Goal: Ask a question

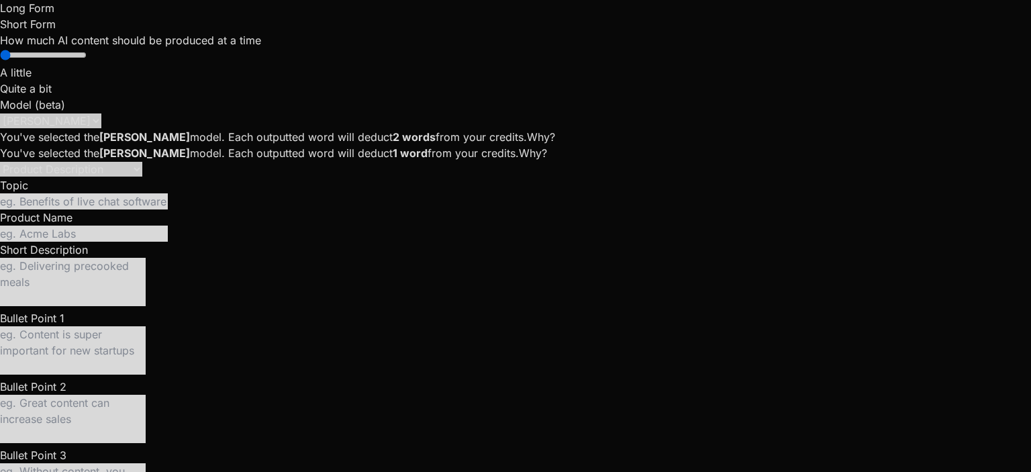
click at [137, 421] on div at bounding box center [515, 236] width 1031 height 472
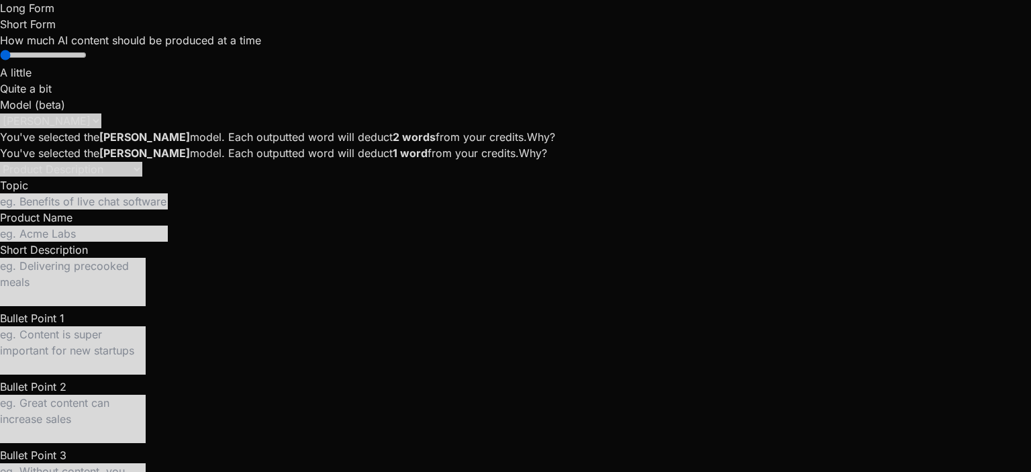
click at [156, 421] on div at bounding box center [515, 236] width 1031 height 472
type textarea "x"
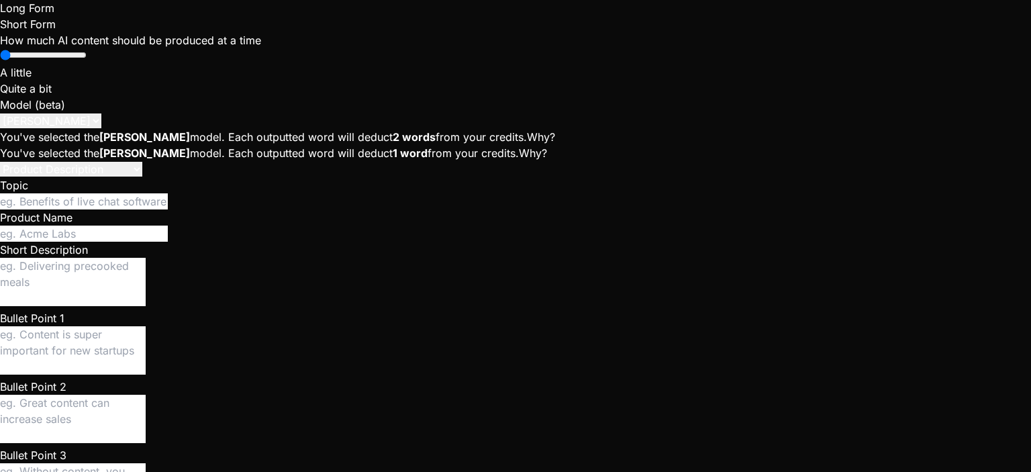
type textarea "I"
type textarea "x"
type textarea "I"
type textarea "x"
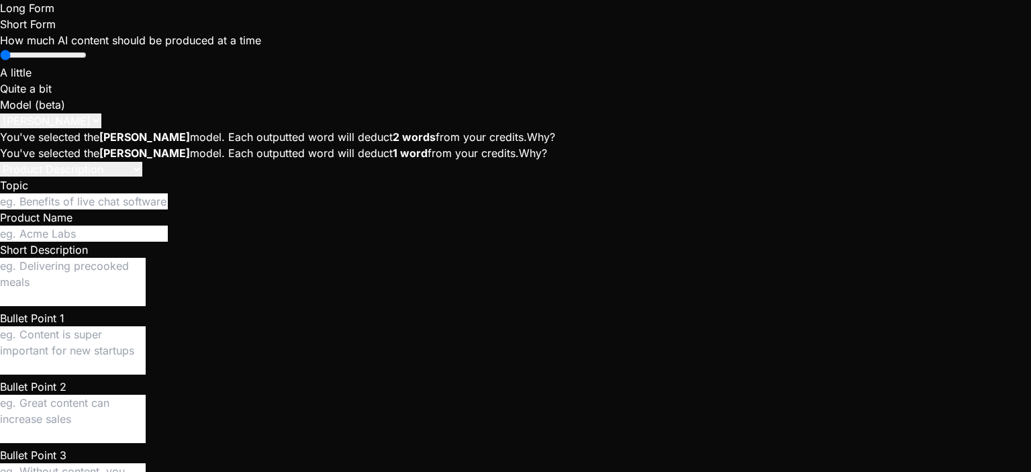
type textarea "I n"
type textarea "x"
type textarea "I ne"
type textarea "x"
type textarea "I nee"
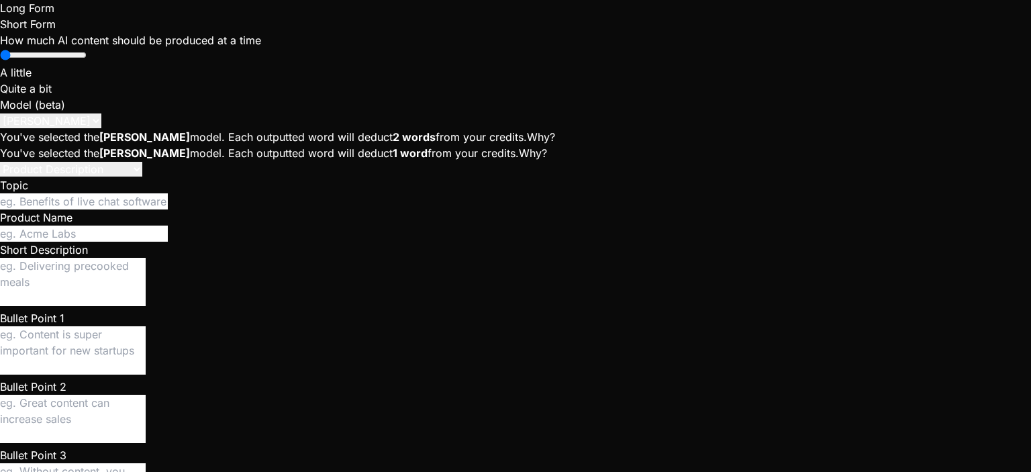
type textarea "x"
type textarea "I need"
type textarea "x"
type textarea "I need"
type textarea "x"
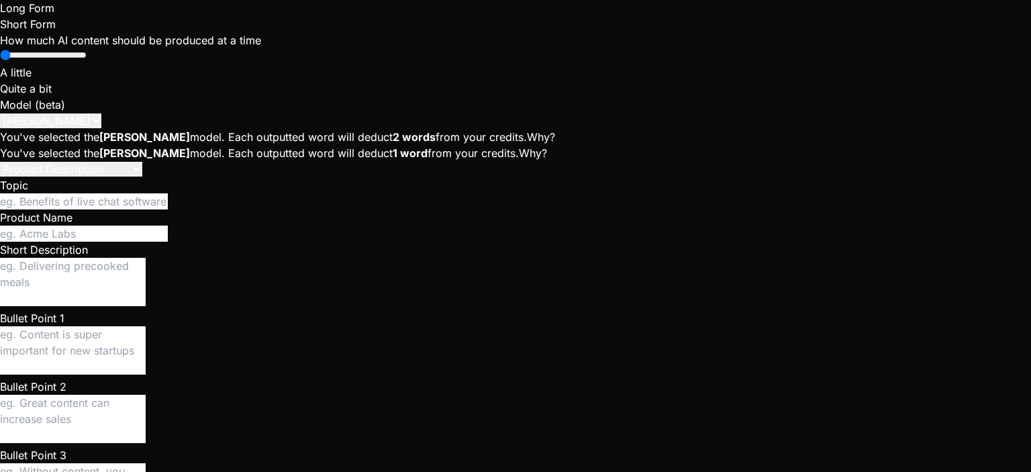
type textarea "I need a"
type textarea "x"
type textarea "I need a"
type textarea "x"
type textarea "I need a c"
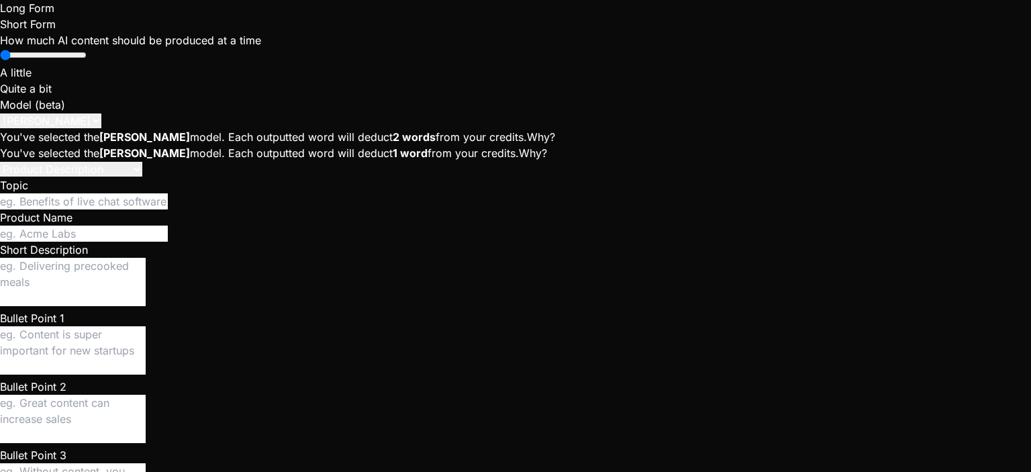
type textarea "x"
type textarea "I need a co"
type textarea "x"
type textarea "I need a cod"
type textarea "x"
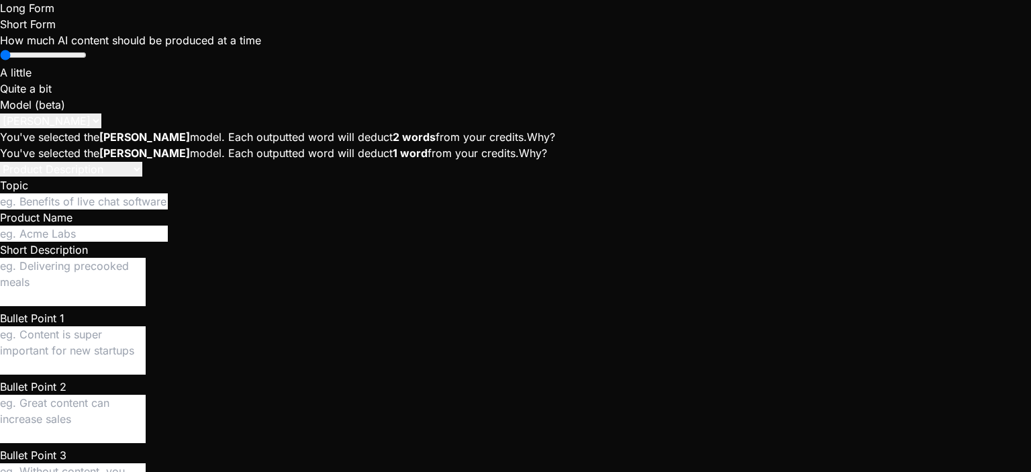
type textarea "I need a code"
type textarea "x"
type textarea "I need a code"
type textarea "x"
type textarea "I need a code t"
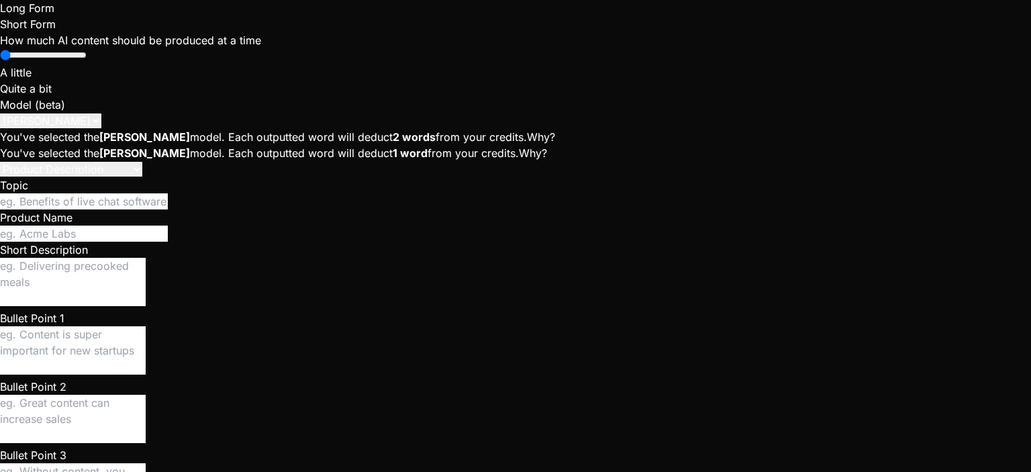
type textarea "x"
type textarea "I need a code th"
type textarea "x"
type textarea "I need a code tha"
type textarea "x"
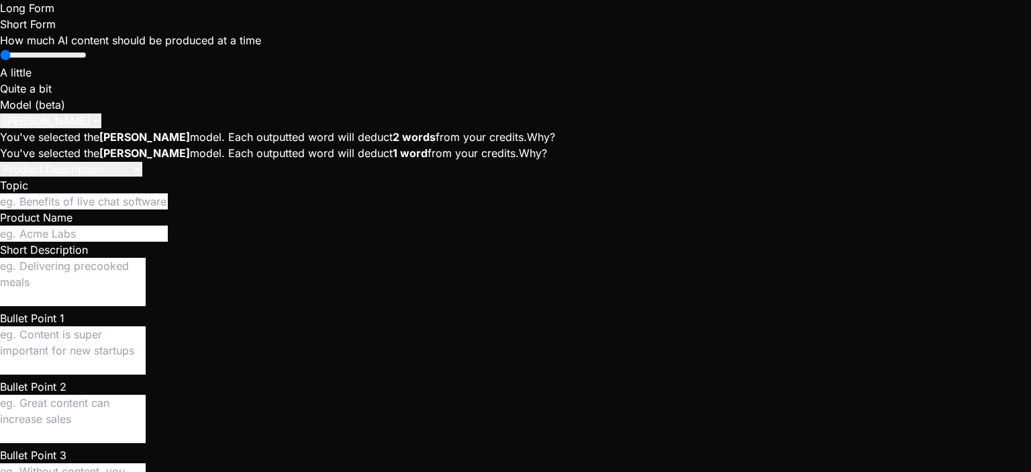
type textarea "I need a code that"
type textarea "x"
type textarea "I need a code that"
type textarea "x"
type textarea "I need a code that"
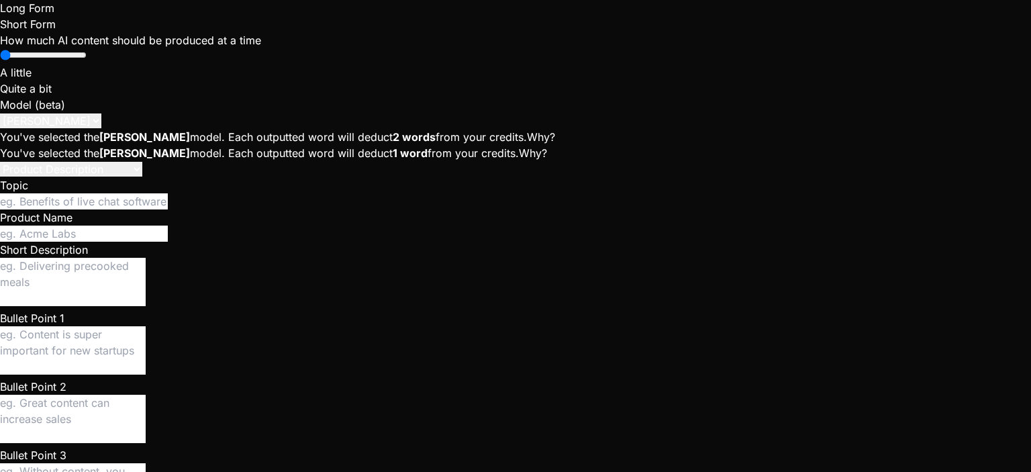
type textarea "x"
type textarea "I need a code that"
type textarea "x"
type textarea "I need a code that e"
type textarea "x"
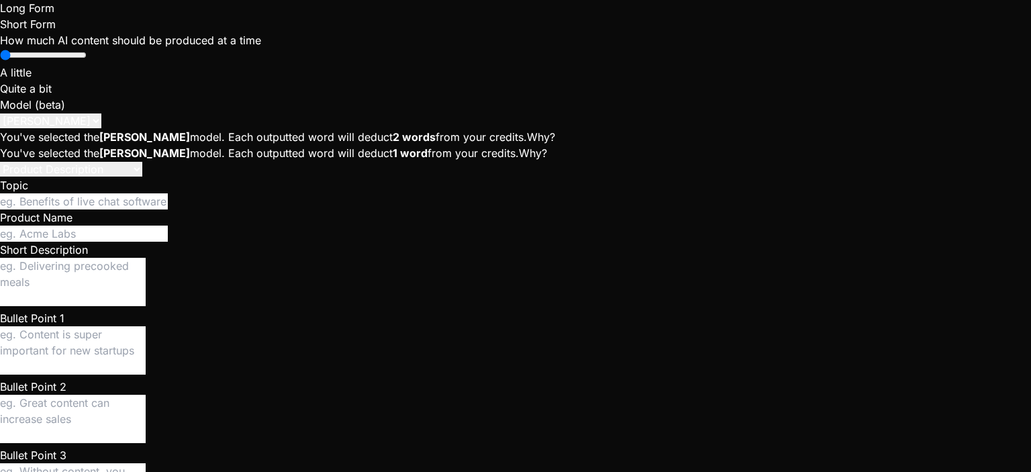
type textarea "I need a code that ex"
type textarea "x"
type textarea "I need a code that exe"
type textarea "x"
type textarea "I need a code that exec"
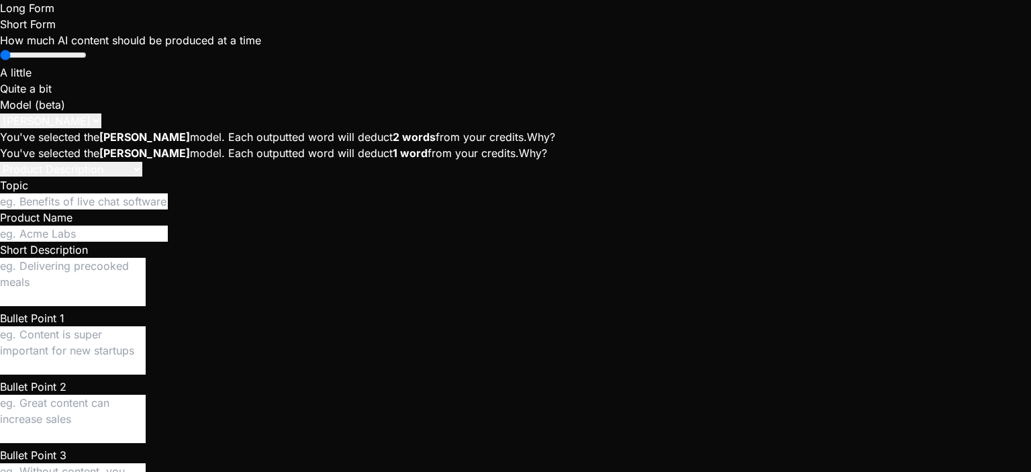
type textarea "x"
type textarea "I need a code that execu"
type textarea "x"
type textarea "I need a code that execut"
type textarea "x"
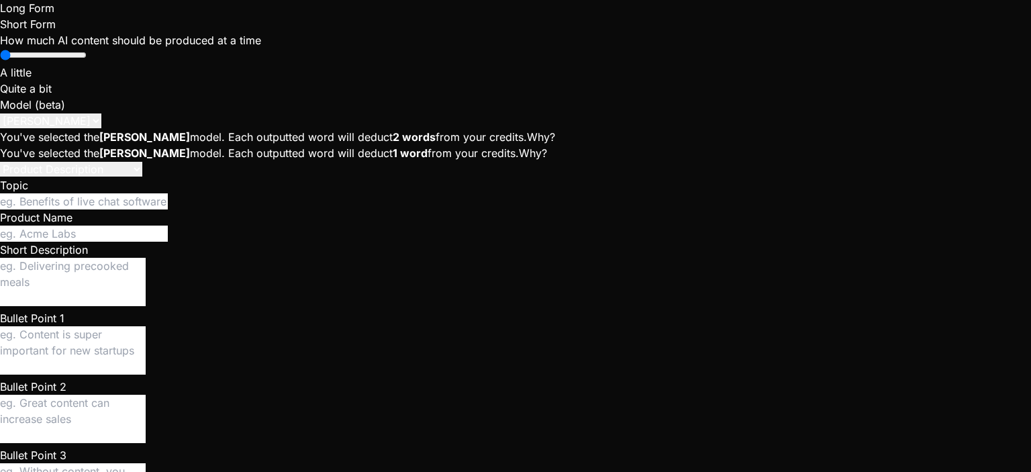
type textarea "I need a code that execute"
type textarea "x"
type textarea "I need a code that executes"
type textarea "x"
type textarea "I need a code that executes"
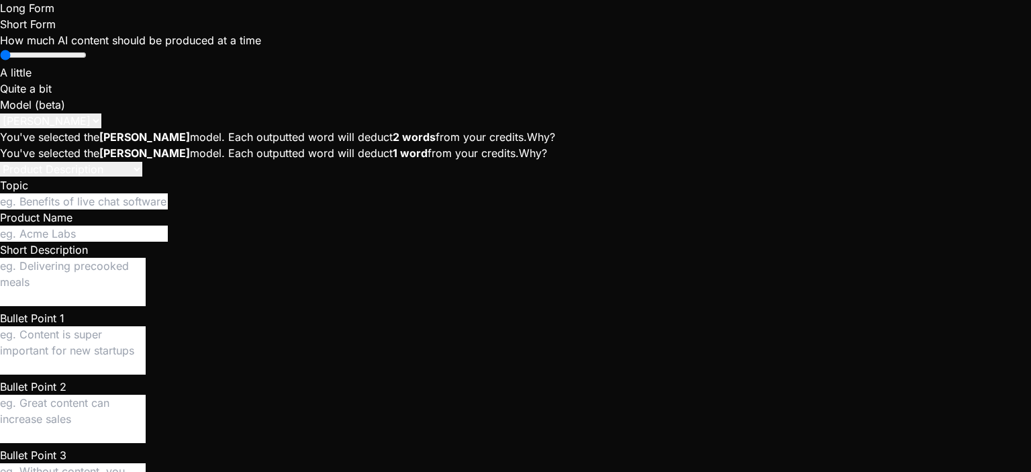
type textarea "x"
type textarea "I need a code that executes t"
type textarea "x"
type textarea "I need a code that executes th"
type textarea "x"
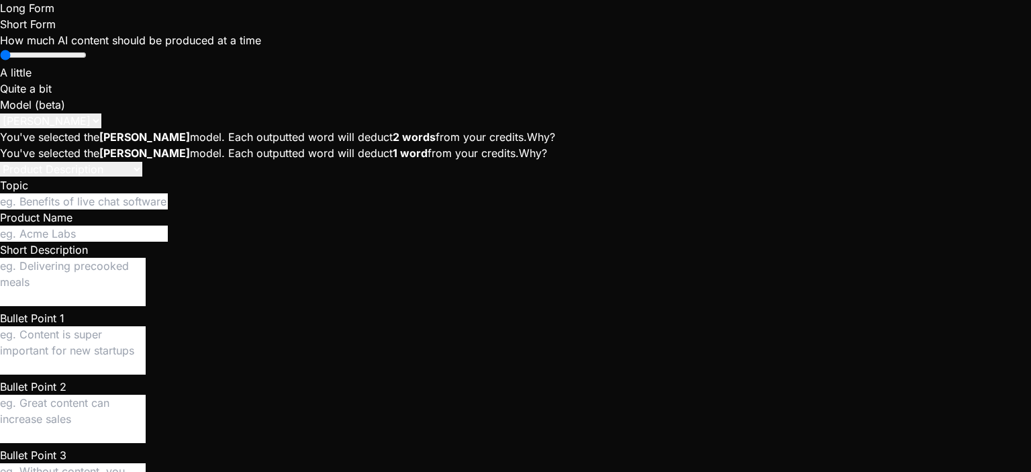
type textarea "I need a code that executes the"
type textarea "x"
type textarea "I need a code that executes the"
type textarea "x"
type textarea "I need a code that executes the d"
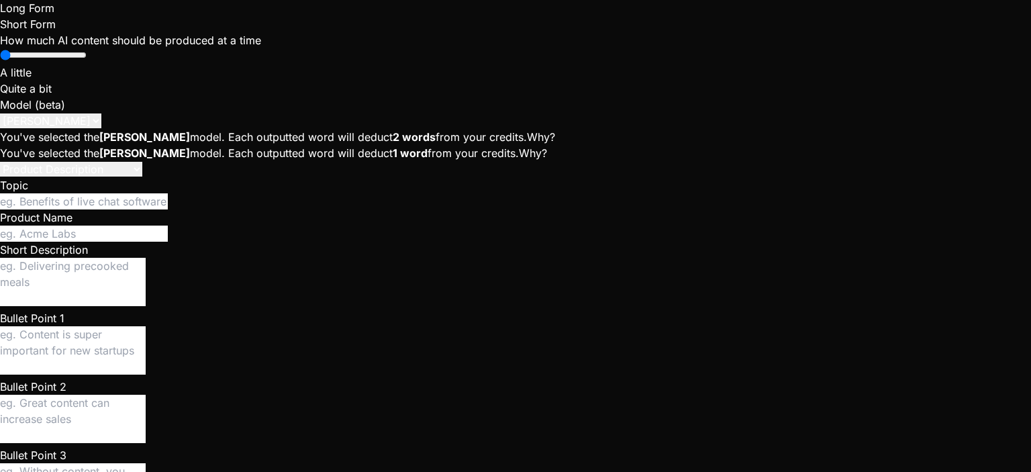
type textarea "x"
type textarea "I need a code that executes the dc"
type textarea "x"
type textarea "I need a code that executes the dco"
type textarea "x"
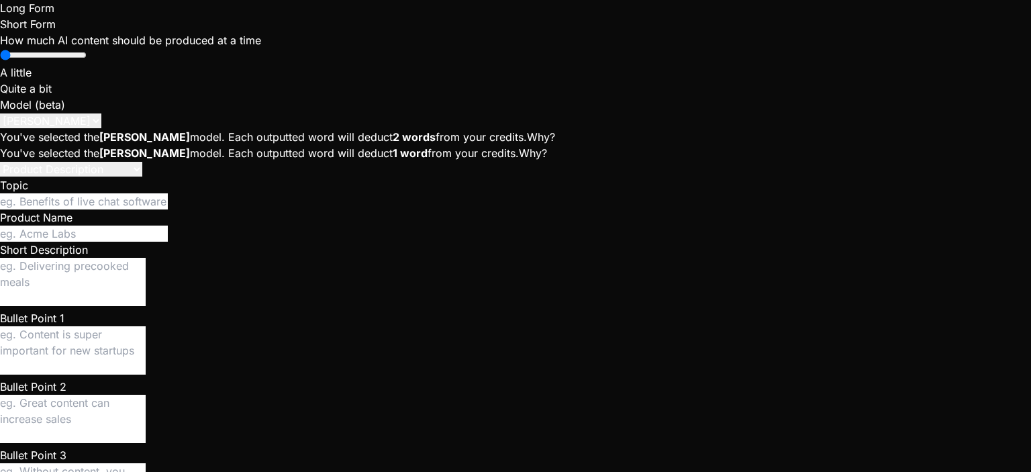
type textarea "I need a code that executes the dc"
type textarea "x"
type textarea "I need a code that executes the d"
type textarea "x"
type textarea "I need a code that executes the"
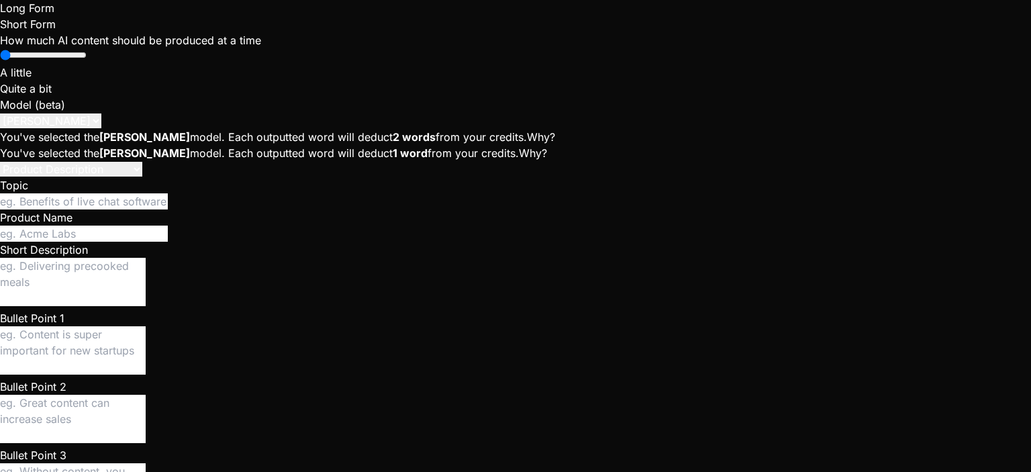
type textarea "x"
type textarea "I need a code that executes the k"
type textarea "x"
type textarea "I need a code that executes the ke"
type textarea "x"
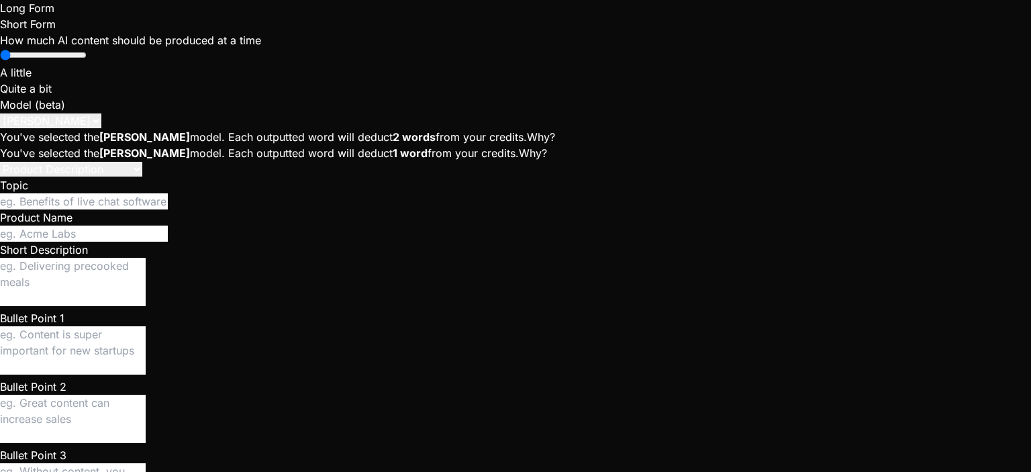
type textarea "I need a code that executes the key"
type textarea "x"
type textarea "I need a code that executes the key"
type textarea "x"
type textarea "I need a code that executes the key c"
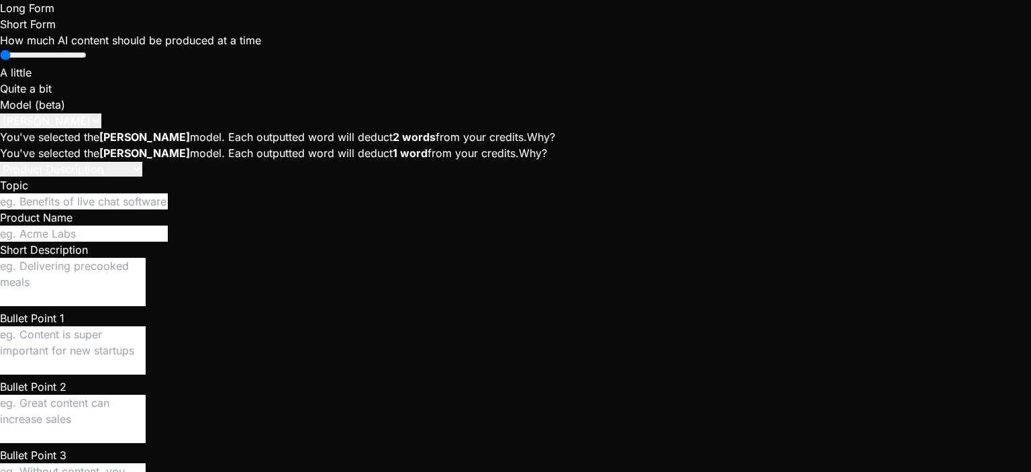
type textarea "x"
type textarea "I need a code that executes the key co"
type textarea "x"
type textarea "I need a code that executes the key com"
type textarea "x"
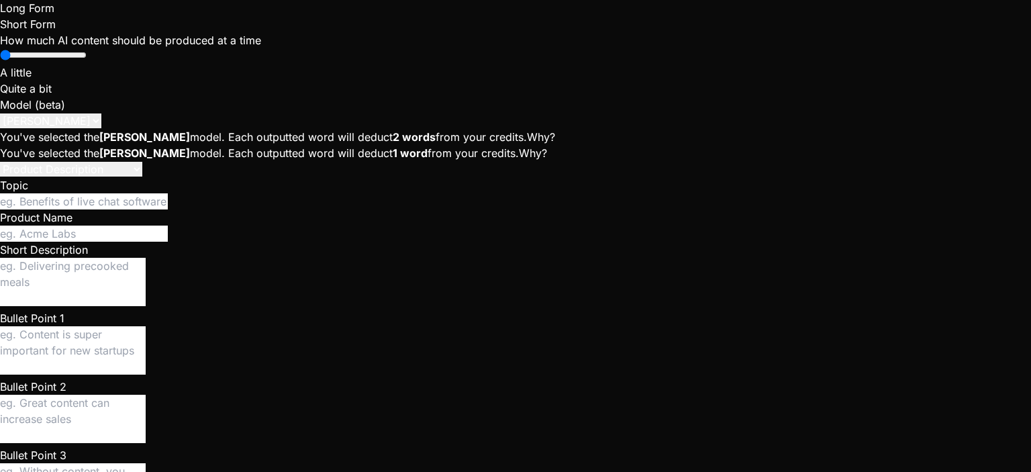
type textarea "I need a code that executes the key comm"
type textarea "x"
type textarea "I need a code that executes the key comma"
type textarea "x"
type textarea "I need a code that executes the key comman"
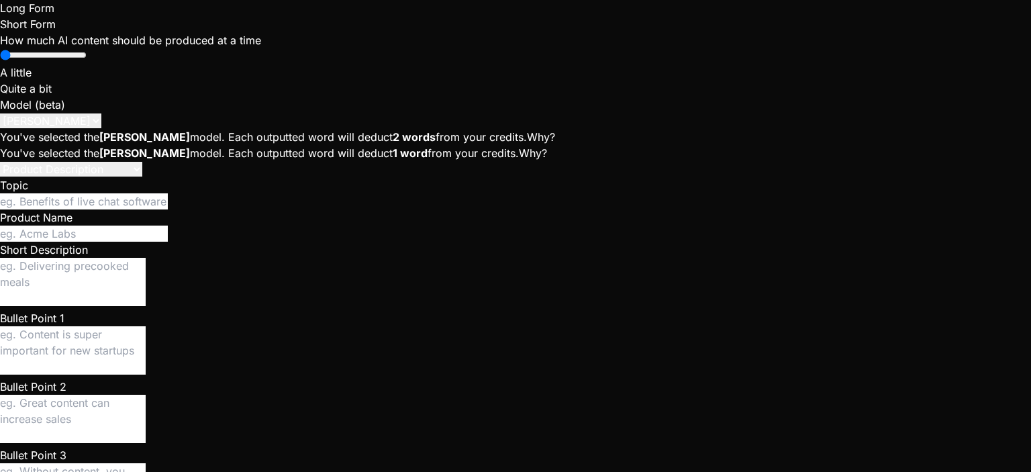
type textarea "x"
type textarea "I need a code that executes the key command"
type textarea "x"
type textarea "I need a code that executes the key command"
type textarea "x"
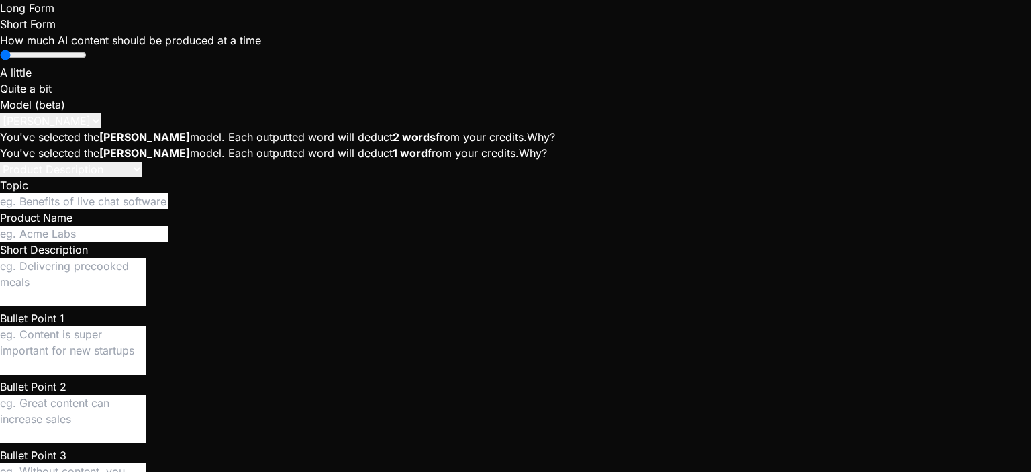
type textarea "I need a code that executes the key command c"
type textarea "x"
type textarea "I need a code that executes the key command"
type textarea "x"
type textarea "I need a code that executes the key command c"
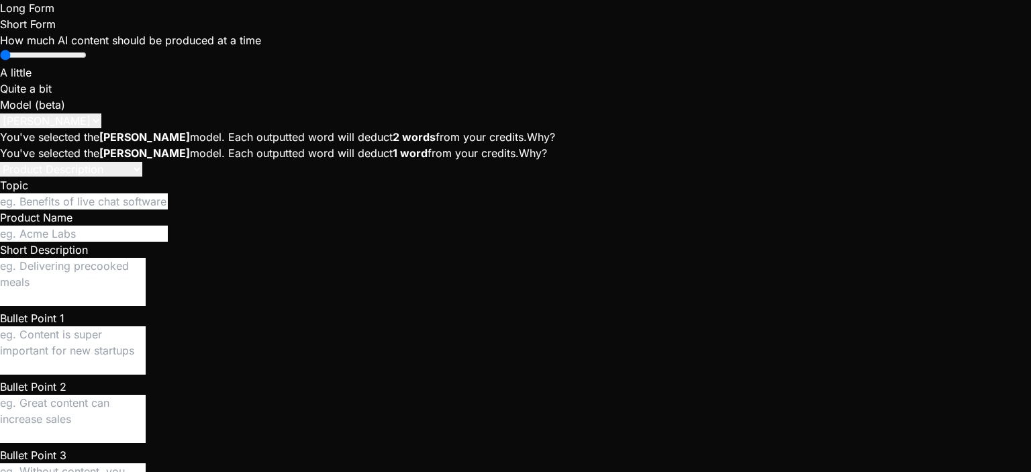
type textarea "x"
type textarea "I need a code that executes the key command ct"
type textarea "x"
type textarea "I need a code that executes the key command ctl"
type textarea "x"
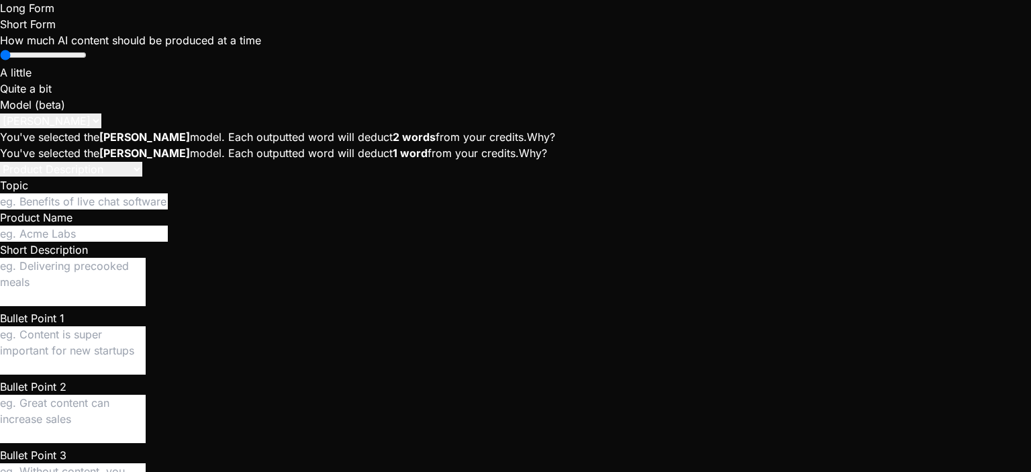
type textarea "I need a code that executes the key command ctl"
type textarea "x"
type textarea "I need a code that executes the key command ctl v"
type textarea "x"
type textarea "I need a code that executes the key command ctl v"
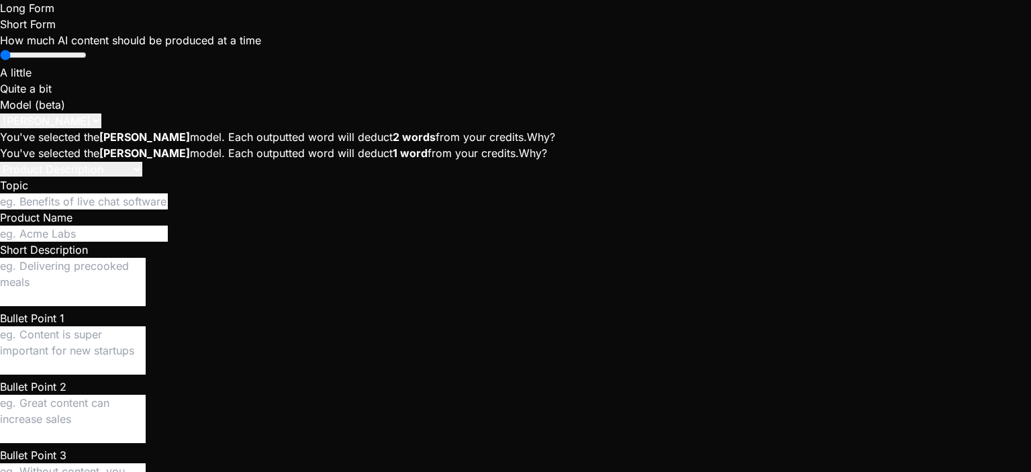
type textarea "x"
type textarea "I need a code that executes the key command ctl v"
type textarea "x"
type textarea "I need a code that executes the key command ctl v"
type textarea "x"
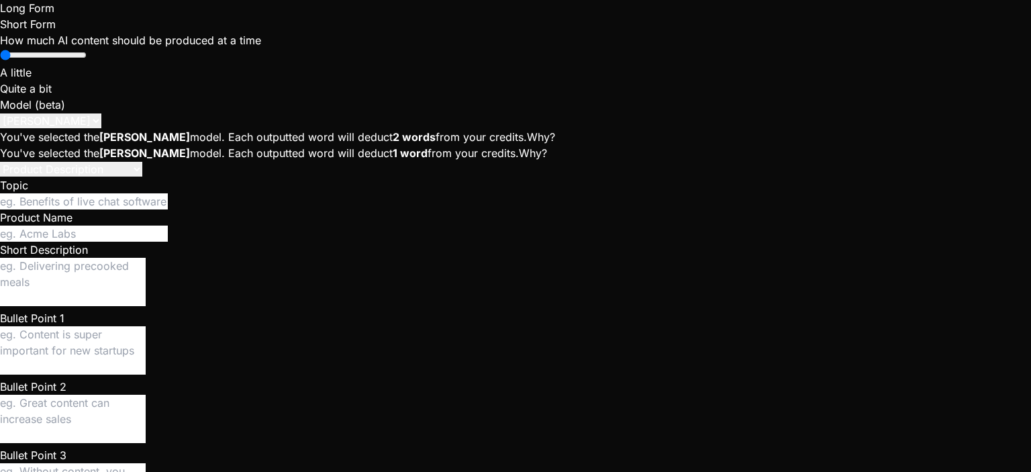
type textarea "I need a code that executes the key command ctl v"
type textarea "x"
type textarea "I need a code that executes the key command ctl v"
type textarea "x"
type textarea "I need a code that executes the key command ctl v a"
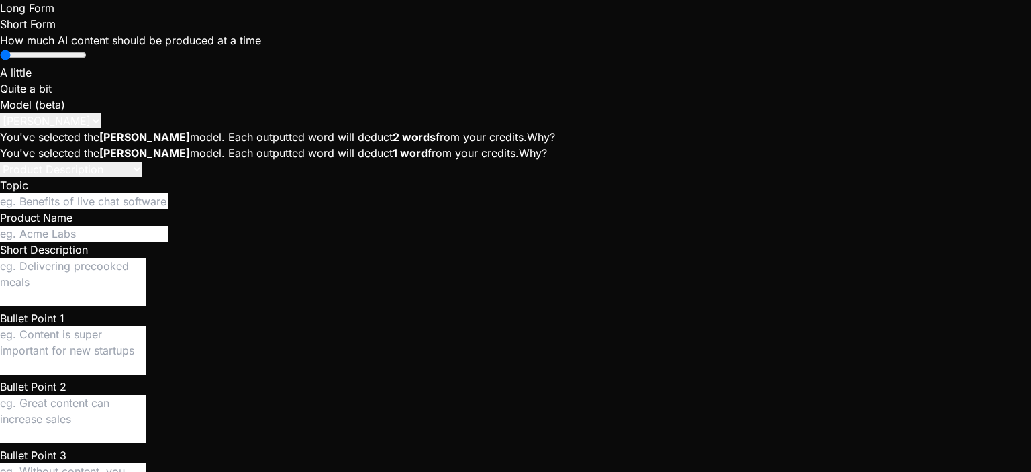
type textarea "x"
type textarea "I need a code that executes the key command ctl v an"
type textarea "x"
type textarea "I need a code that executes the key command ctl v and"
type textarea "x"
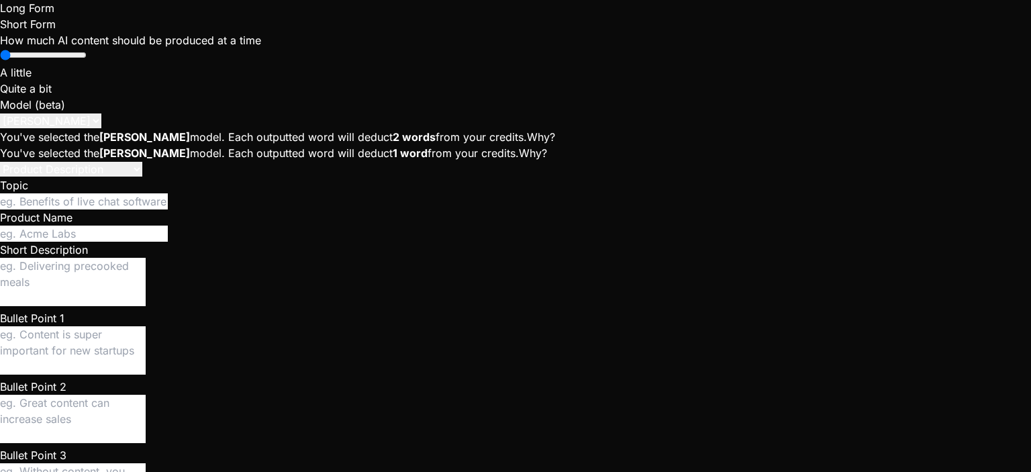
type textarea "I need a code that executes the key command ctl v and"
type textarea "x"
type textarea "I need a code that executes the key command ctl v and e"
type textarea "x"
type textarea "I need a code that executes the key command ctl v and en"
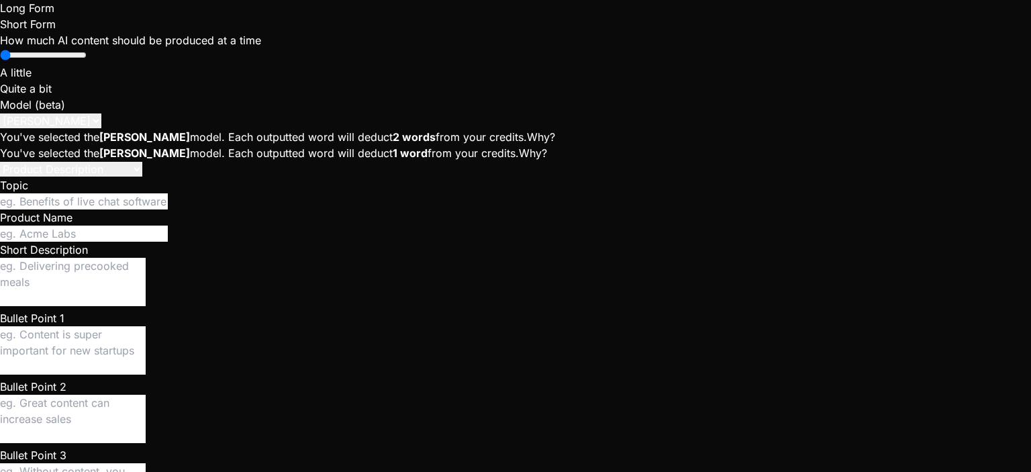
type textarea "x"
type textarea "I need a code that executes the key command ctl v and ent"
type textarea "x"
type textarea "I need a code that executes the key command ctl v and ente"
type textarea "x"
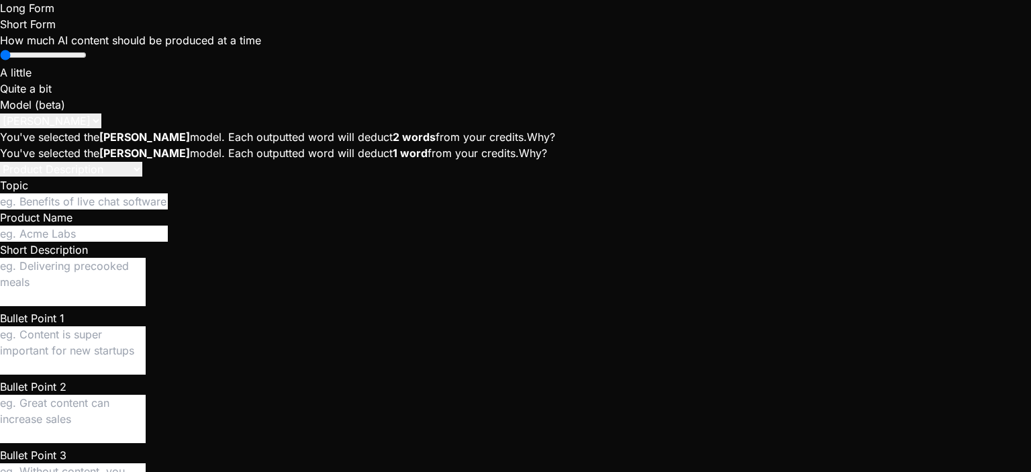
type textarea "I need a code that executes the key command ctl v and enter"
type textarea "x"
type textarea "I need a code that executes the key command ctl v and enter"
type textarea "x"
type textarea "I need a code that executes the key command ctl v and enter"
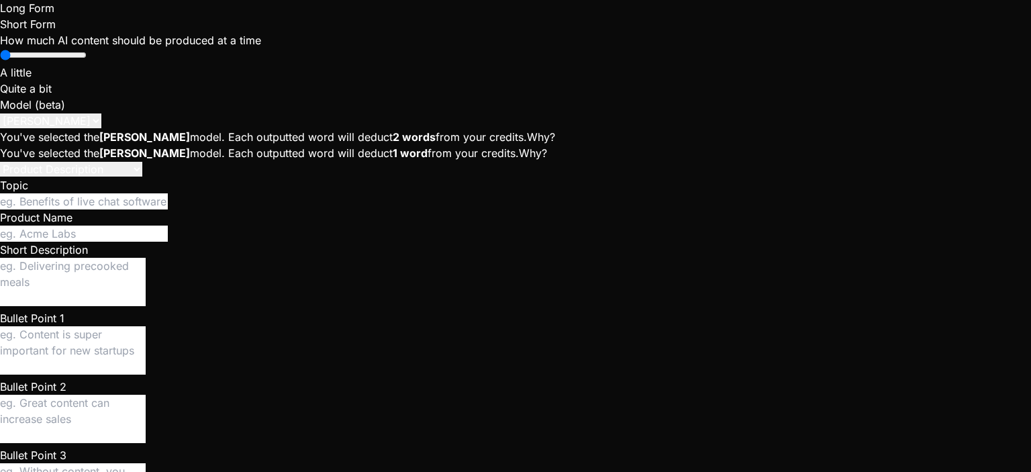
type textarea "x"
type textarea "I need a code that executes the key command ctl v and enter"
type textarea "x"
type textarea "I need a code that executes the key command ctl v and enter w"
type textarea "x"
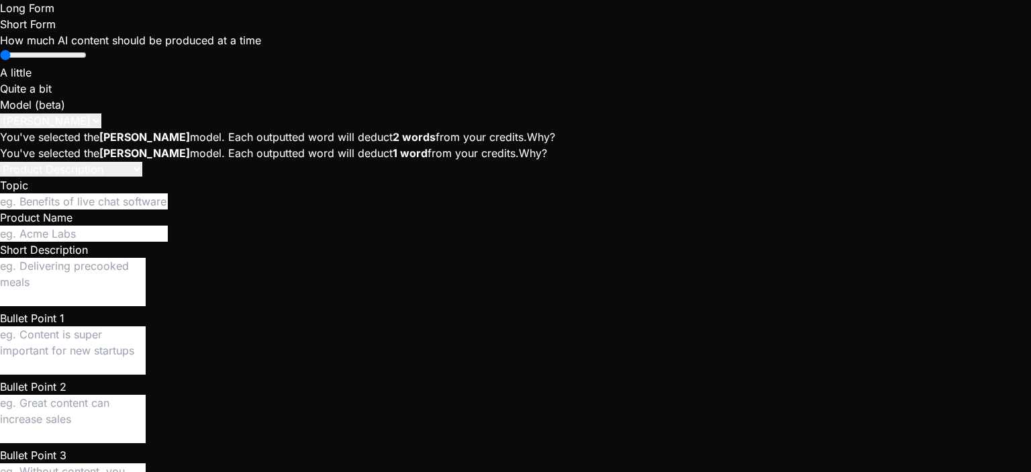
type textarea "I need a code that executes the key command ctl v and enter"
type textarea "x"
type textarea "I need a code that executes the key command ctl v and enter 1"
type textarea "x"
type textarea "I need a code that executes the key command ctl v and enter 1"
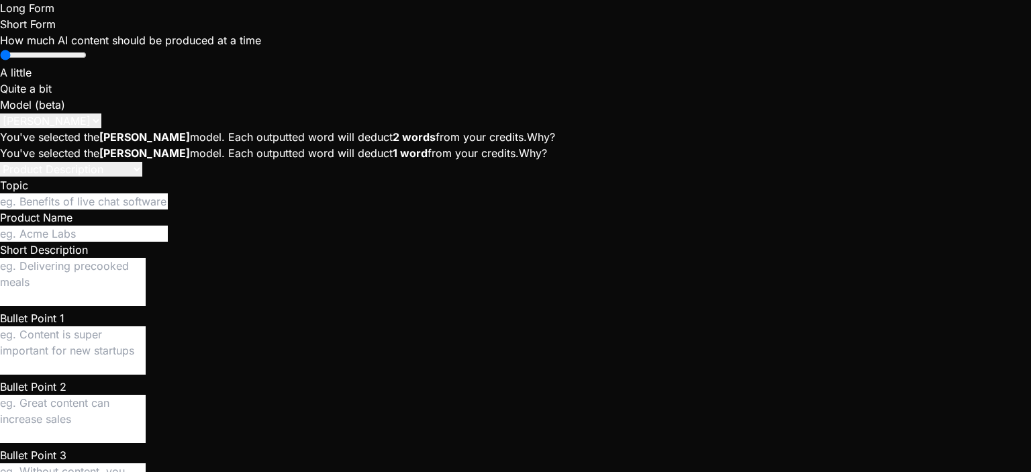
type textarea "x"
type textarea "I need a code that executes the key command ctl v and enter 1 s"
type textarea "x"
type textarea "I need a code that executes the key command ctl v and enter 1 se"
type textarea "x"
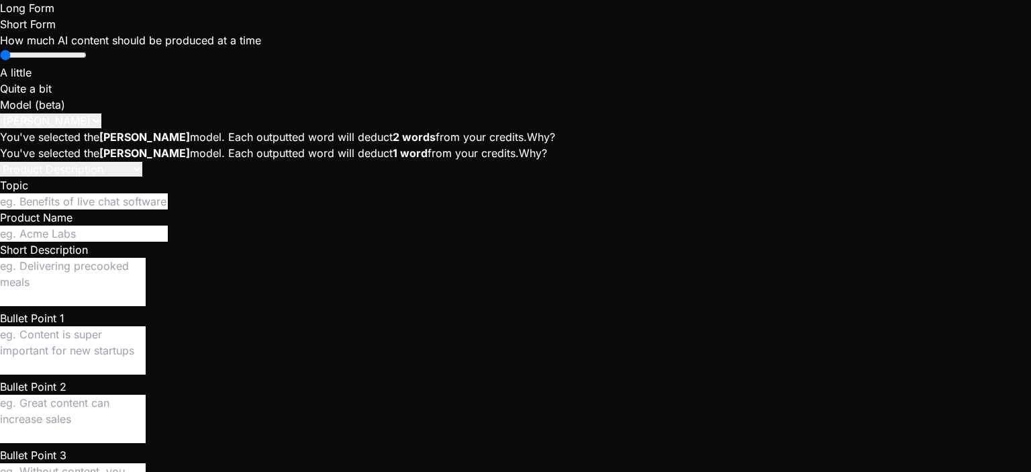
type textarea "I need a code that executes the key command ctl v and enter 1 sec"
type textarea "x"
type textarea "I need a code that executes the key command ctl v and enter 1 seco"
type textarea "x"
type textarea "I need a code that executes the key command ctl v and enter 1 secon"
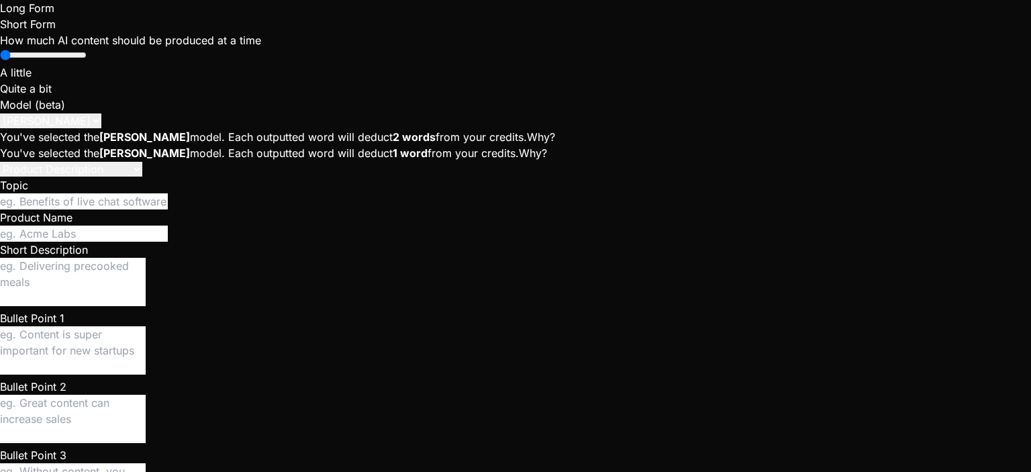
type textarea "x"
type textarea "I need a code that executes the key command ctl v and enter 1 second"
type textarea "x"
type textarea "I need a code that executes the key command ctl v and enter 1 second"
type textarea "x"
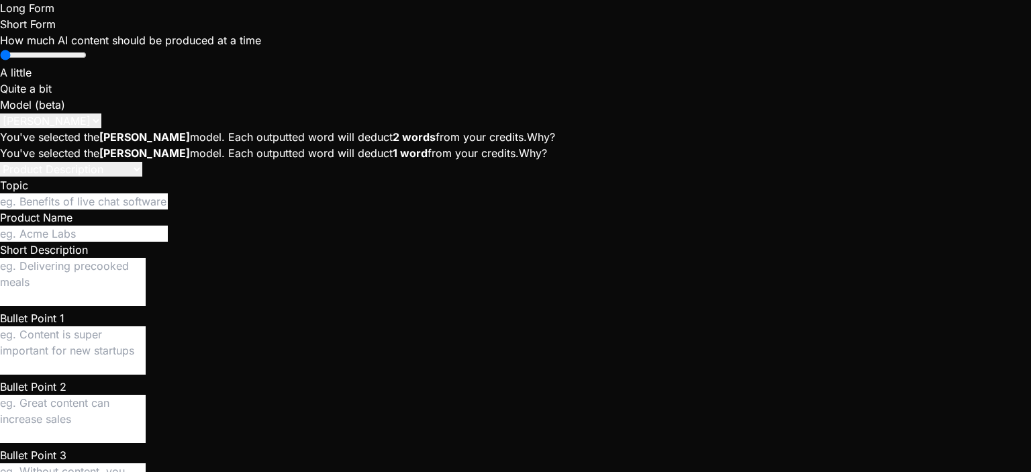
type textarea "I need a code that executes the key command ctl v and enter 1 second a"
type textarea "x"
type textarea "I need a code that executes the key command ctl v and enter 1 second ap"
type textarea "x"
type textarea "I need a code that executes the key command ctl v and enter 1 second apa"
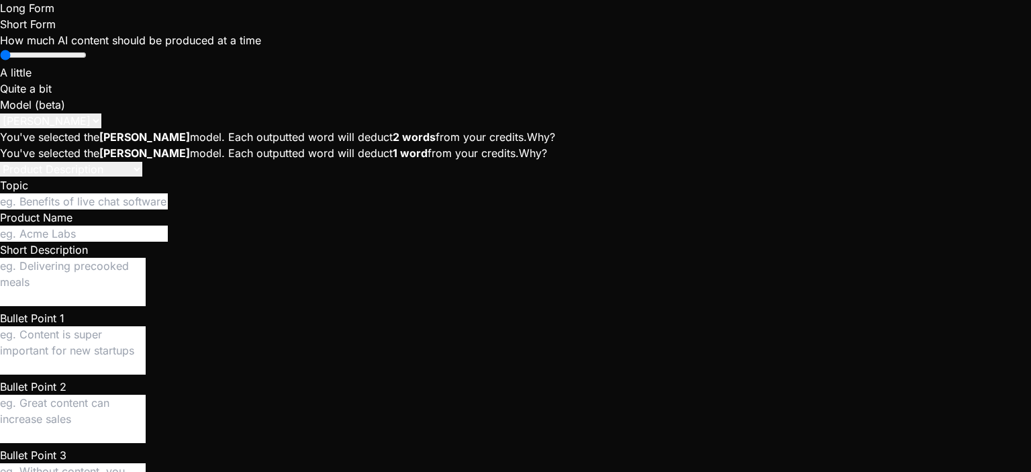
type textarea "x"
type textarea "I need a code that executes the key command ctl v and enter 1 second apar"
type textarea "x"
type textarea "I need a code that executes the key command ctl v and enter 1 second apart"
type textarea "x"
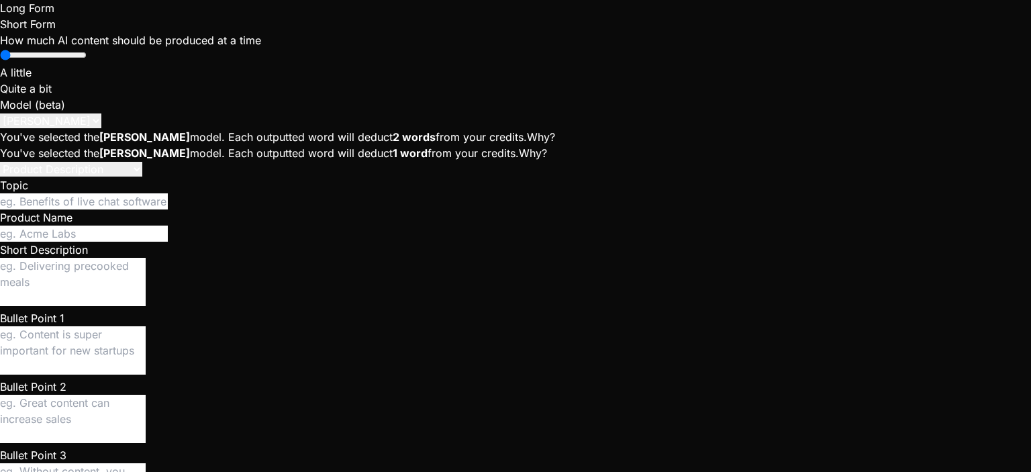
type textarea "I need a code that executes the key command ctl v and enter 1 second apart"
type textarea "x"
type textarea "I need a code that executes the key command ctl v and enter 1 second apart f"
type textarea "x"
type textarea "I need a code that executes the key command ctl v and enter 1 second apart fr"
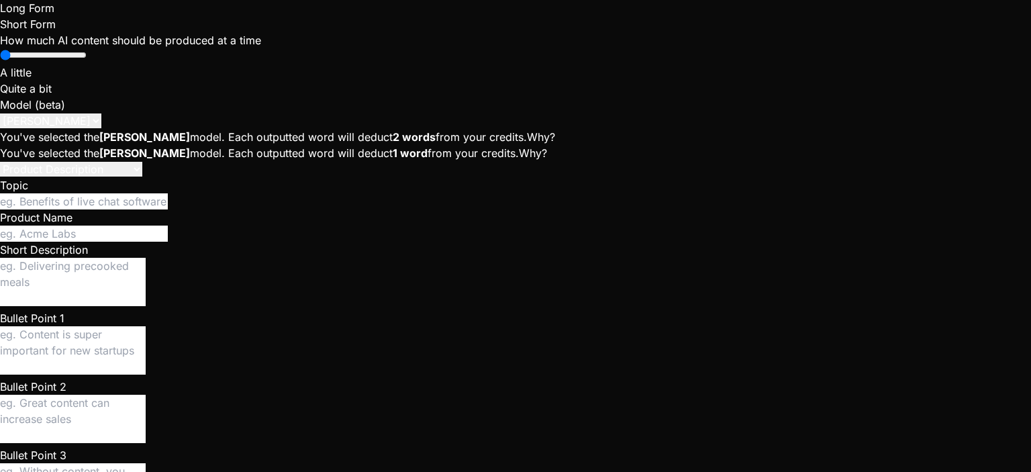
type textarea "x"
type textarea "I need a code that executes the key command ctl v and enter 1 second apart fro"
type textarea "x"
type textarea "I need a code that executes the key command ctl v and enter 1 second apart from"
type textarea "x"
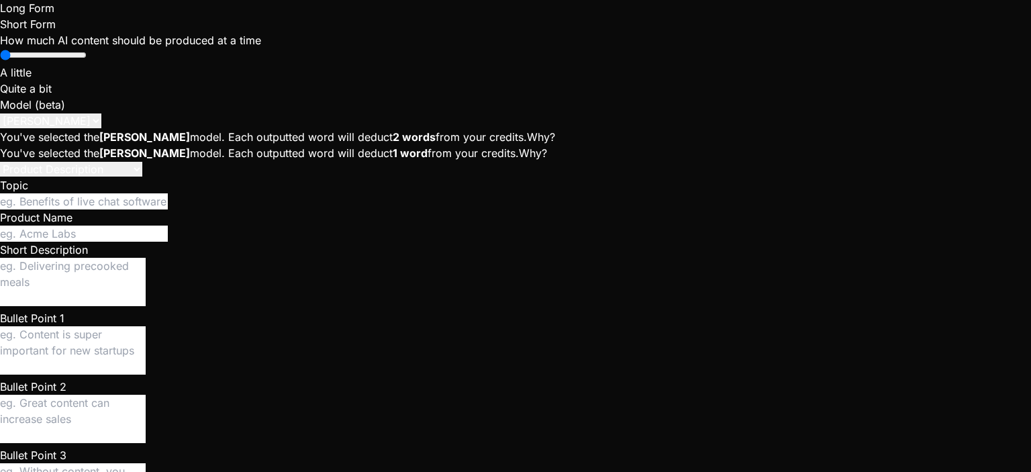
type textarea "I need a code that executes the key command ctl v and enter 1 second apart from"
type textarea "x"
type textarea "I need a code that executes the key command ctl v and enter 1 second apart from"
type textarea "x"
type textarea "I need a code that executes the key command ctl v and enter 1 second apart from"
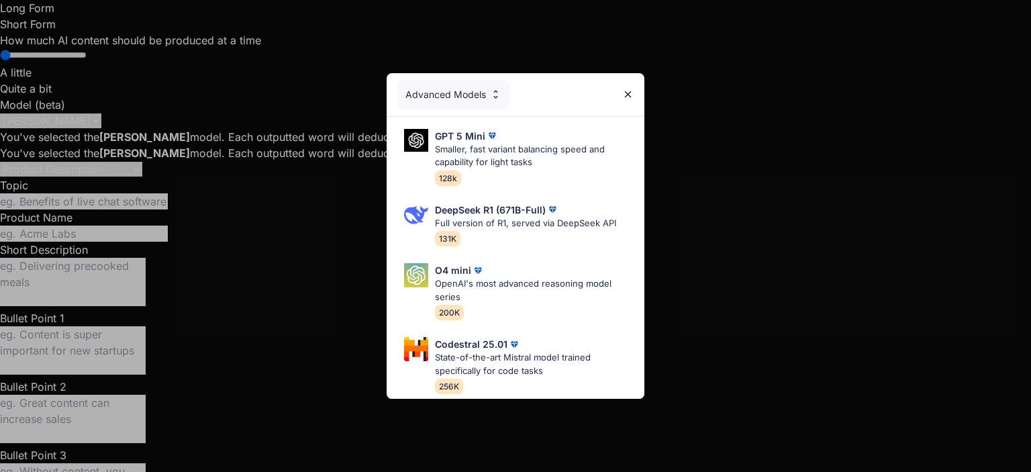
click at [629, 89] on img at bounding box center [627, 94] width 11 height 11
